Goal: Check status: Check status

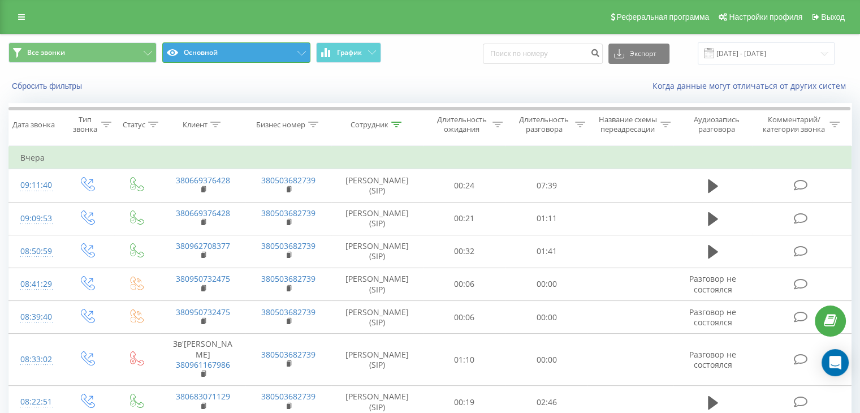
click at [305, 51] on icon at bounding box center [301, 53] width 8 height 5
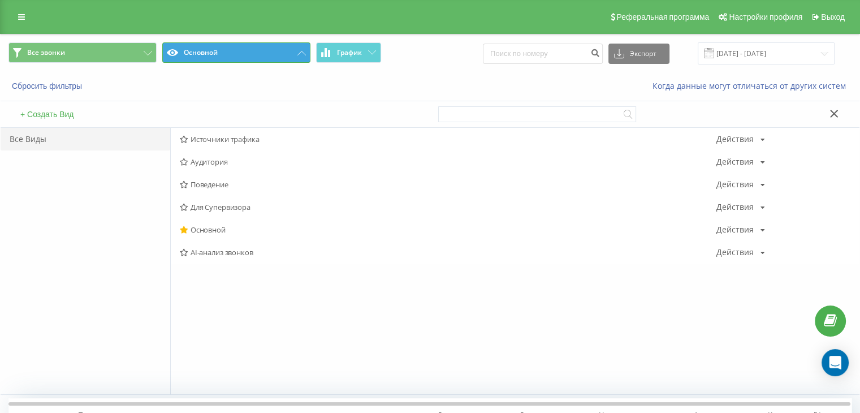
click at [300, 50] on button "Основной" at bounding box center [236, 52] width 148 height 20
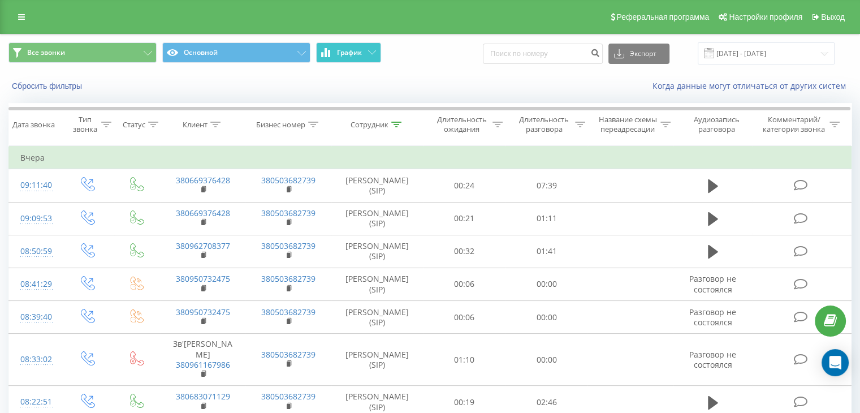
click at [368, 50] on icon at bounding box center [372, 52] width 8 height 4
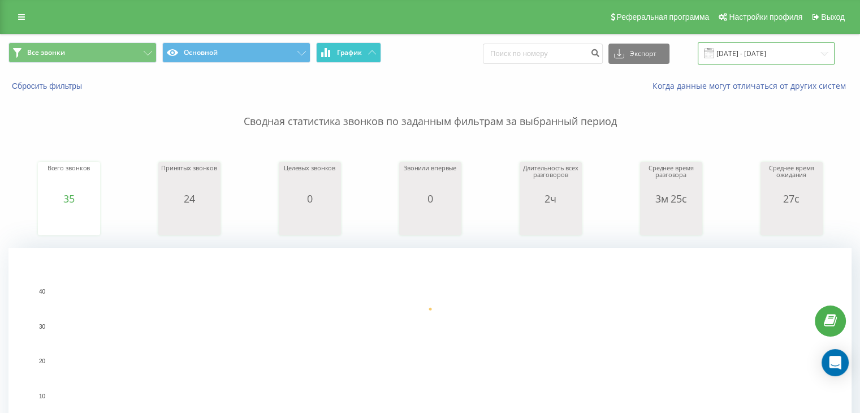
click at [756, 53] on input "[DATE] - [DATE]" at bounding box center [765, 53] width 137 height 22
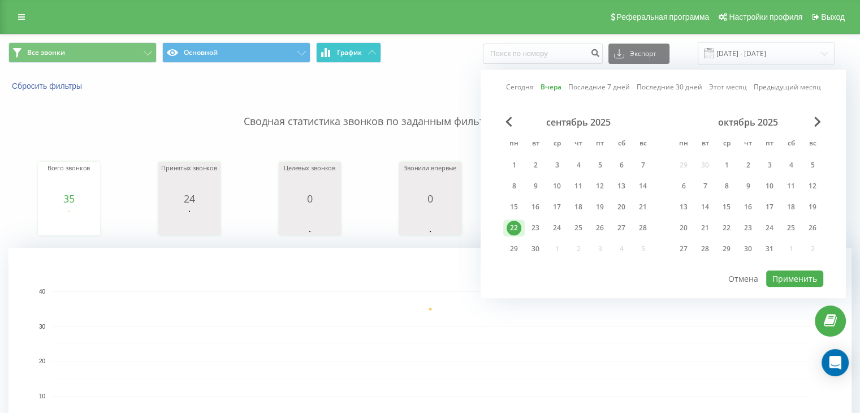
click at [522, 227] on div "22" at bounding box center [513, 227] width 21 height 17
click at [809, 279] on button "Применить" at bounding box center [794, 278] width 57 height 16
